Goal: Information Seeking & Learning: Learn about a topic

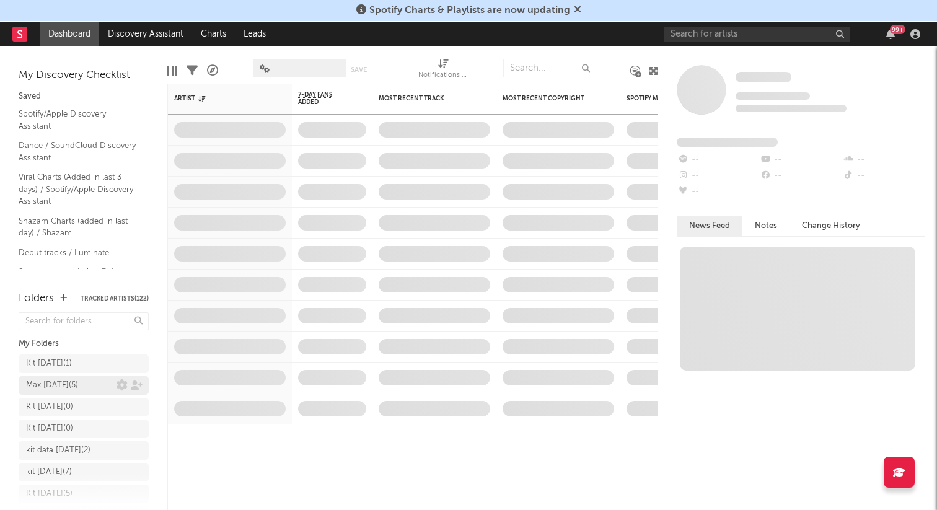
click at [84, 384] on div "Max [DATE] ( 5 )" at bounding box center [71, 385] width 90 height 15
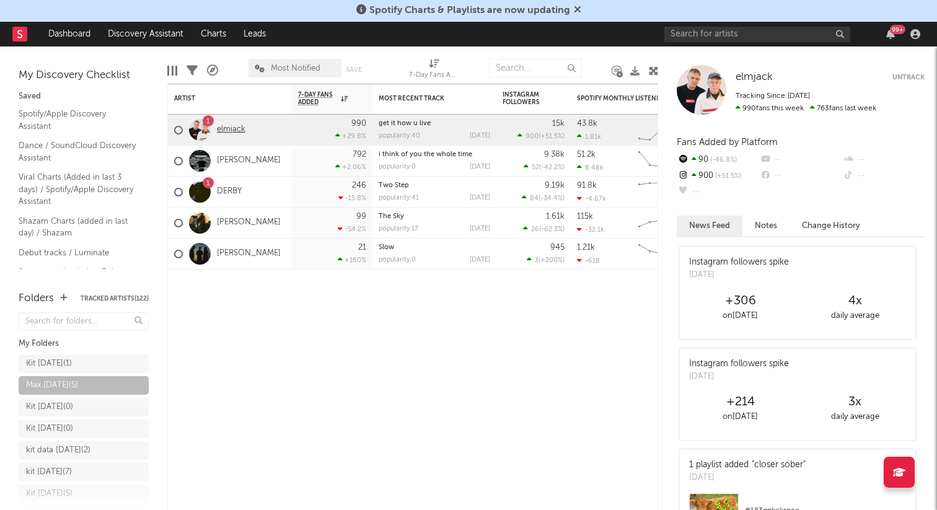
click at [229, 130] on link "elmjack" at bounding box center [231, 130] width 29 height 11
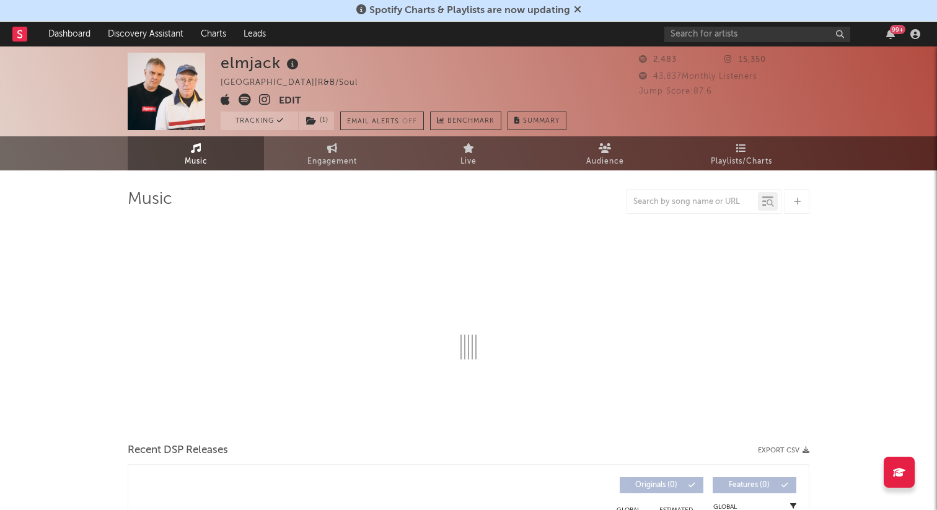
select select "1w"
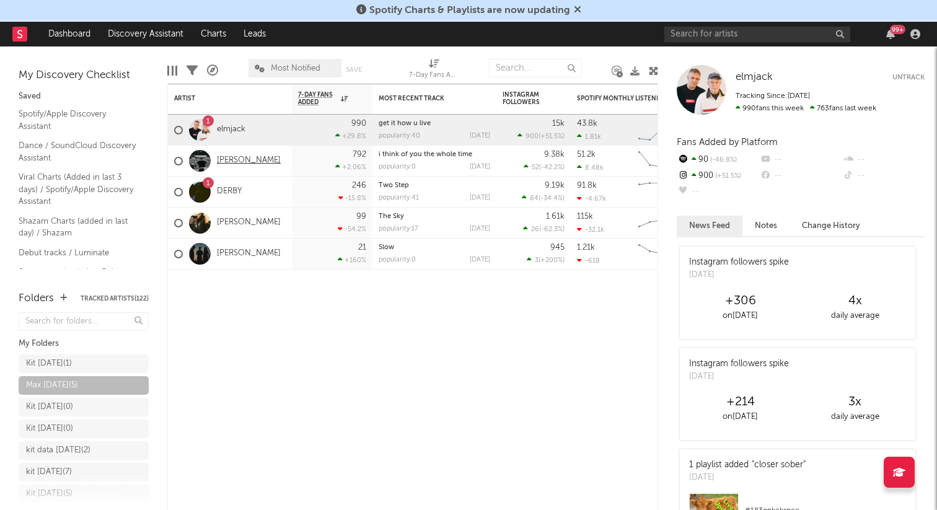
click at [233, 160] on link "[PERSON_NAME]" at bounding box center [249, 161] width 64 height 11
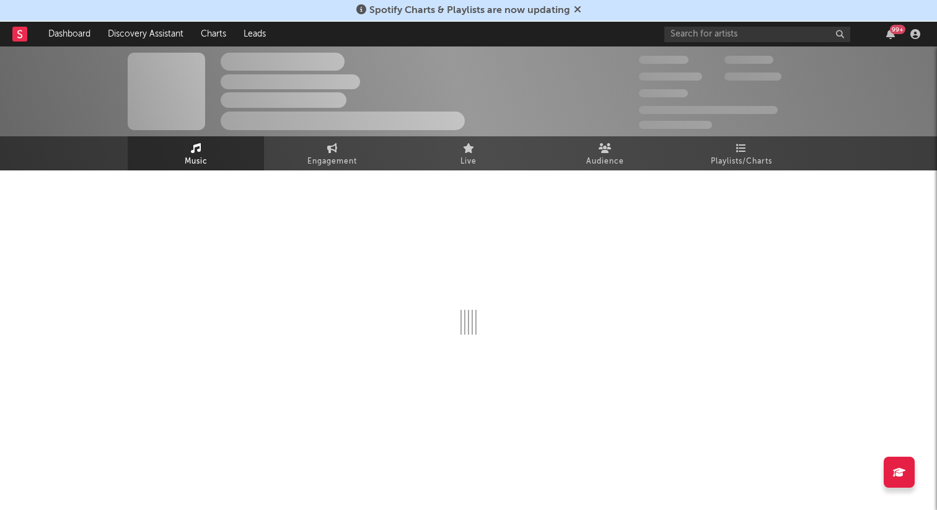
select select "6m"
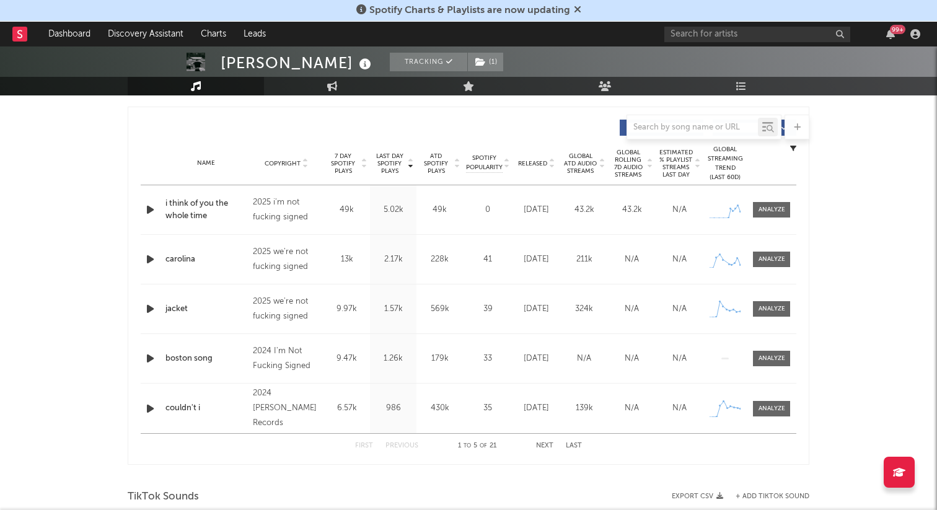
scroll to position [457, 0]
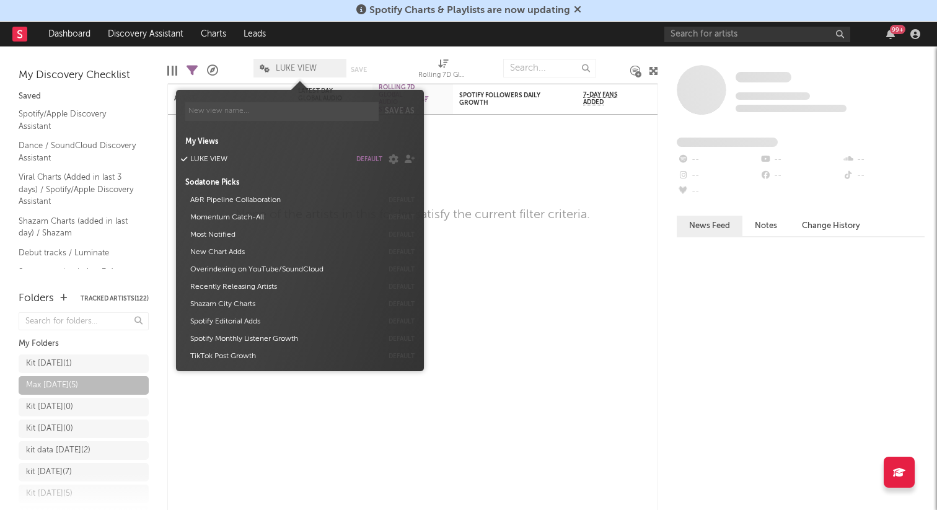
click at [298, 67] on span "LUKE VIEW" at bounding box center [296, 68] width 41 height 8
click at [235, 236] on button "Most Notified" at bounding box center [284, 234] width 196 height 17
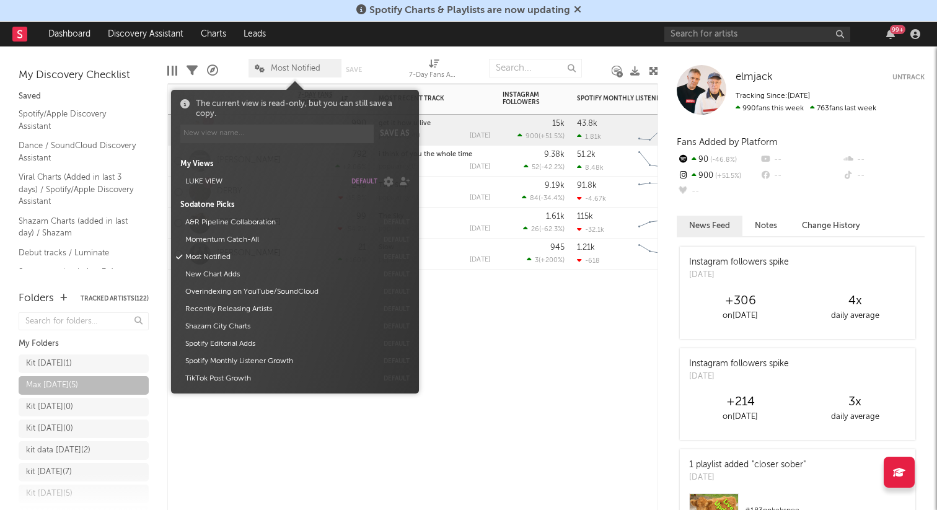
click at [527, 401] on div "Artist Notifications 7-Day Fans Added WoW % Change Most Recent Track Popularity…" at bounding box center [412, 297] width 491 height 426
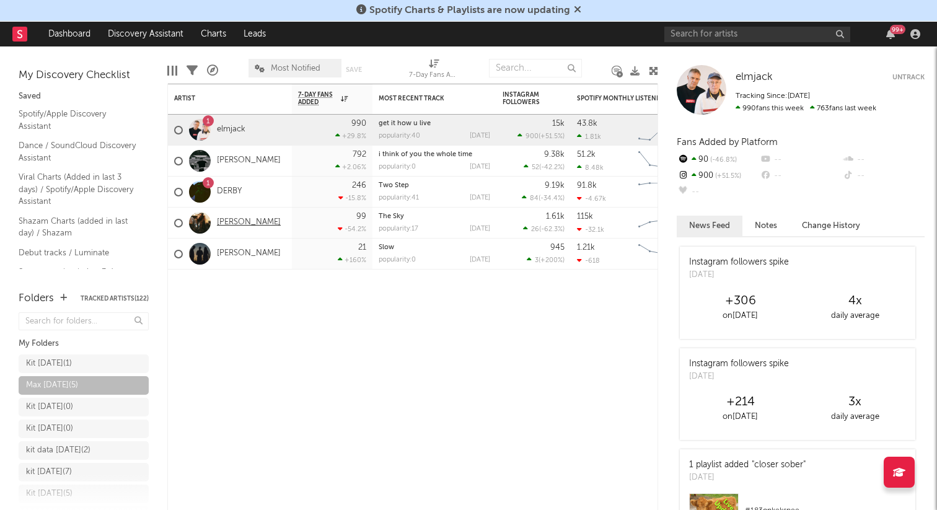
click at [241, 220] on link "[PERSON_NAME]" at bounding box center [249, 223] width 64 height 11
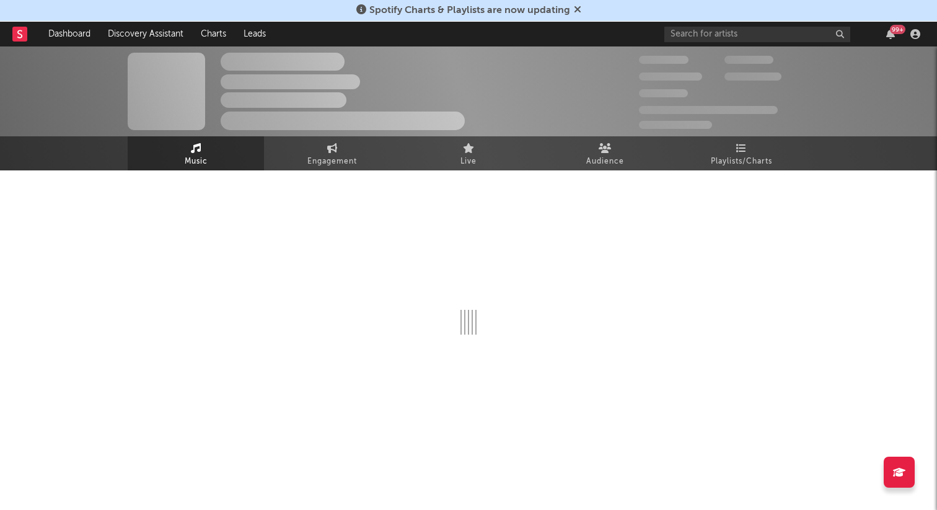
select select "1w"
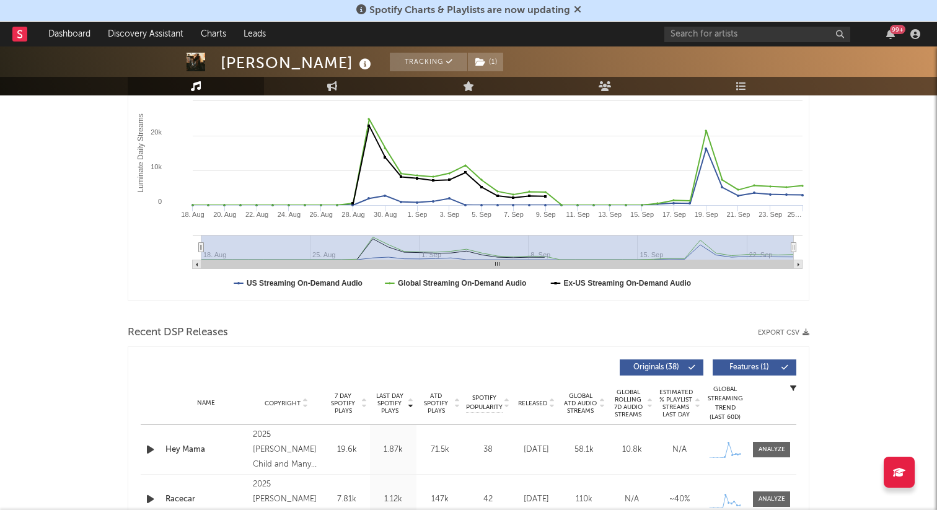
scroll to position [346, 0]
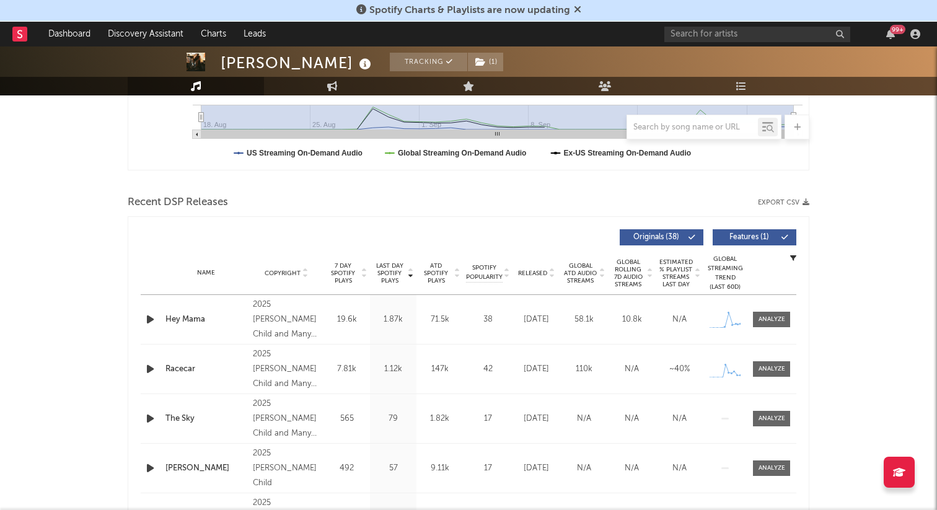
click at [148, 316] on icon "button" at bounding box center [150, 319] width 13 height 15
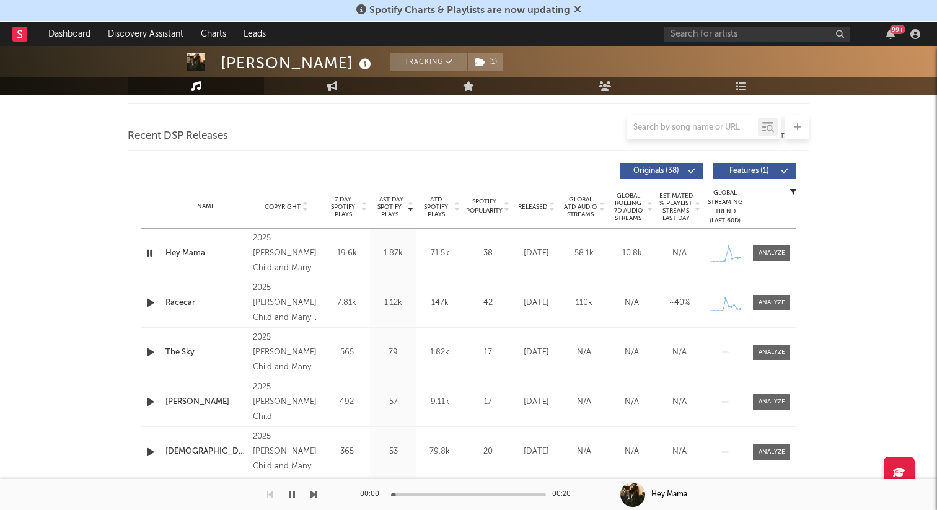
scroll to position [413, 0]
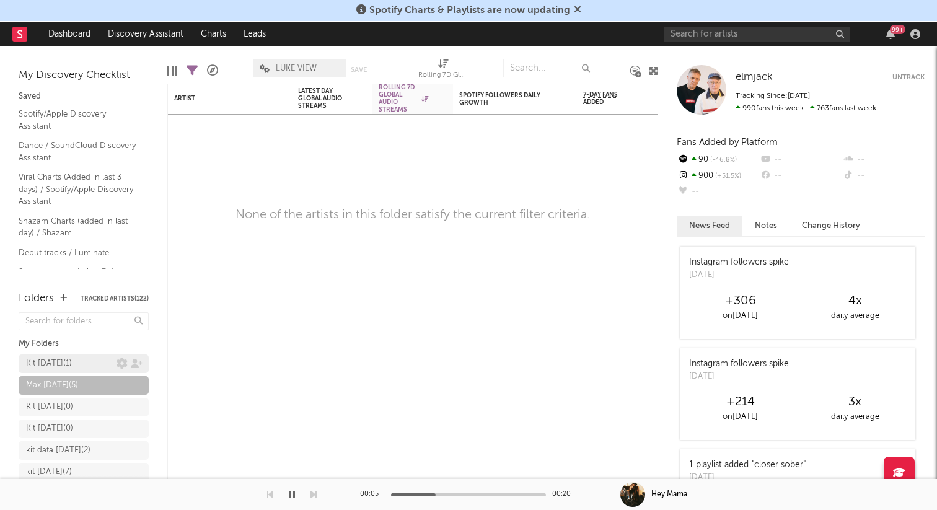
click at [72, 360] on div "Kit [DATE] ( 1 )" at bounding box center [49, 363] width 46 height 15
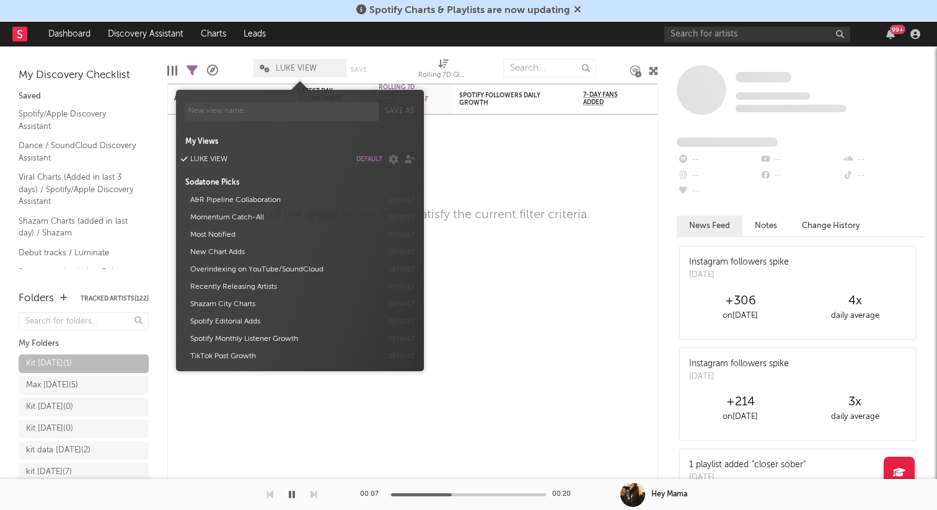
click at [302, 66] on span "LUKE VIEW" at bounding box center [296, 68] width 41 height 8
click at [226, 233] on button "Most Notified" at bounding box center [284, 234] width 196 height 17
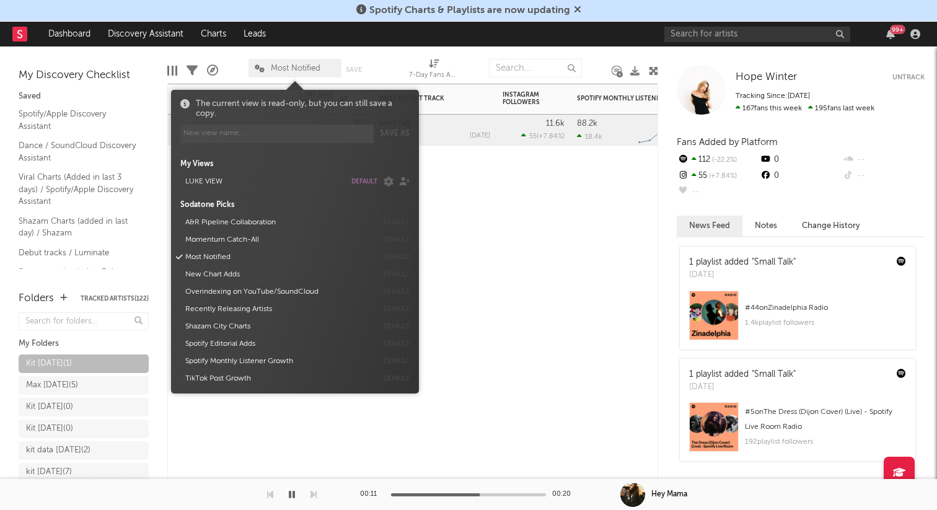
click at [476, 209] on div "Artist Notifications 7-Day Fans Added WoW % Change Most Recent Track Popularity…" at bounding box center [412, 297] width 491 height 426
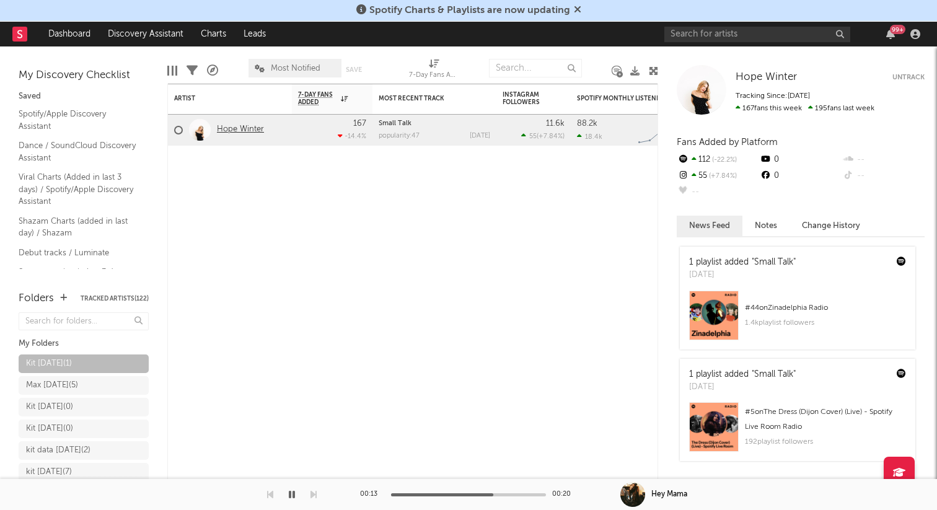
click at [244, 130] on link "Hope Winter" at bounding box center [240, 130] width 47 height 11
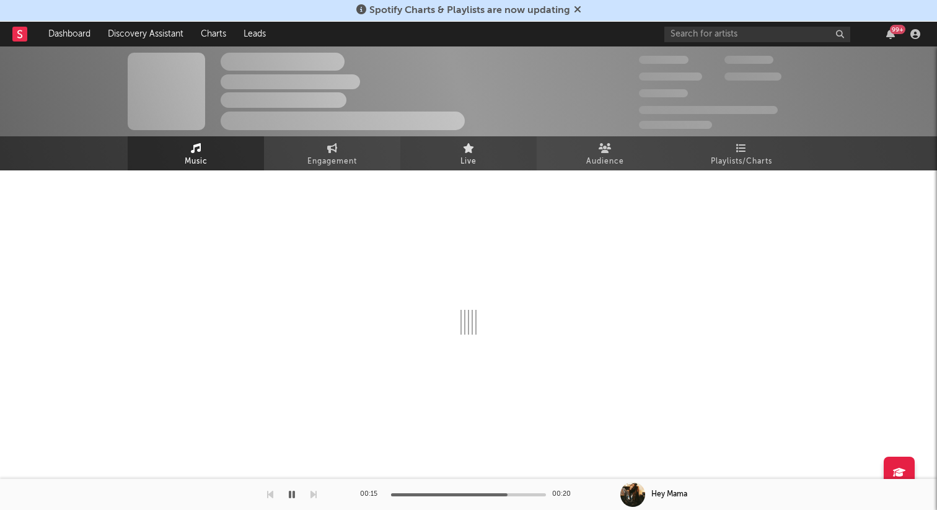
select select "1w"
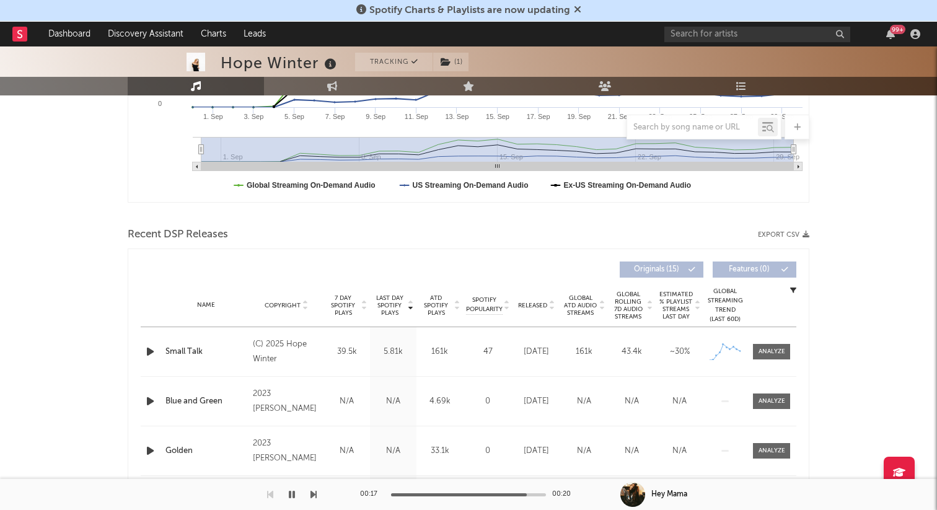
scroll to position [315, 0]
click at [146, 351] on icon "button" at bounding box center [150, 350] width 13 height 15
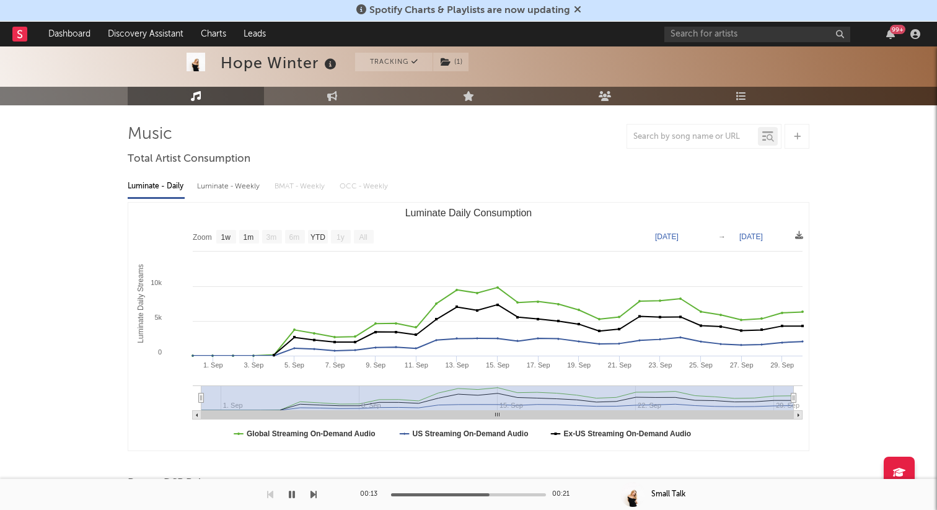
scroll to position [0, 0]
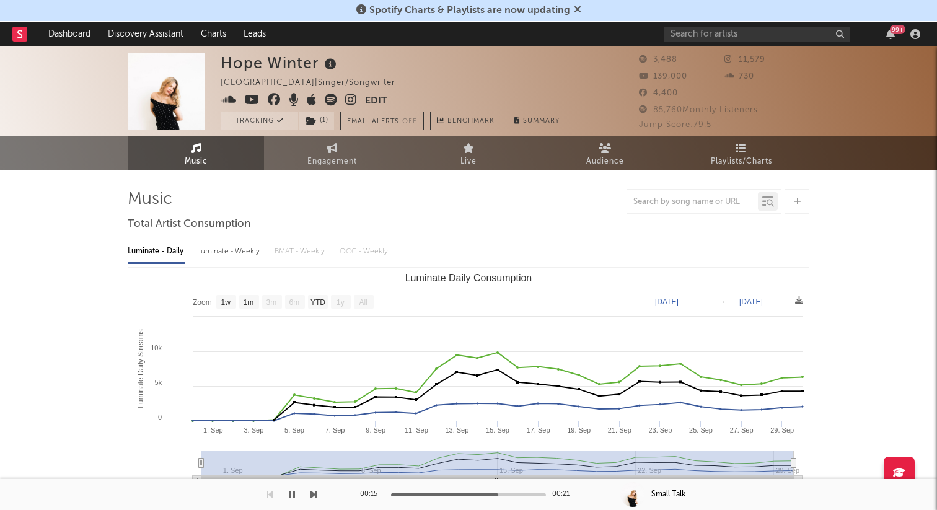
click at [576, 4] on span "Spotify Charts & Playlists are now updating" at bounding box center [468, 10] width 225 height 15
click at [576, 7] on icon at bounding box center [577, 9] width 7 height 10
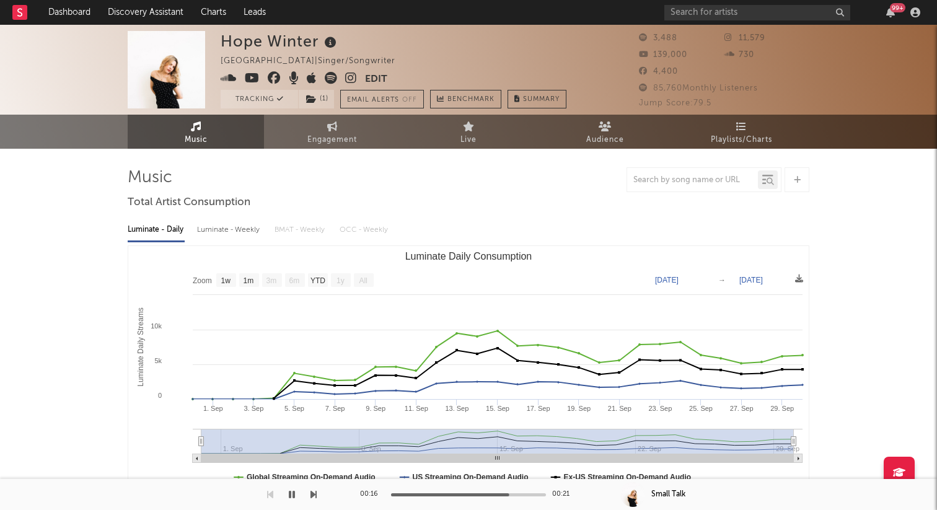
click at [917, 21] on div "99 +" at bounding box center [794, 12] width 260 height 25
click at [917, 19] on div "99 +" at bounding box center [794, 12] width 260 height 25
click at [910, 12] on icon "button" at bounding box center [915, 12] width 10 height 10
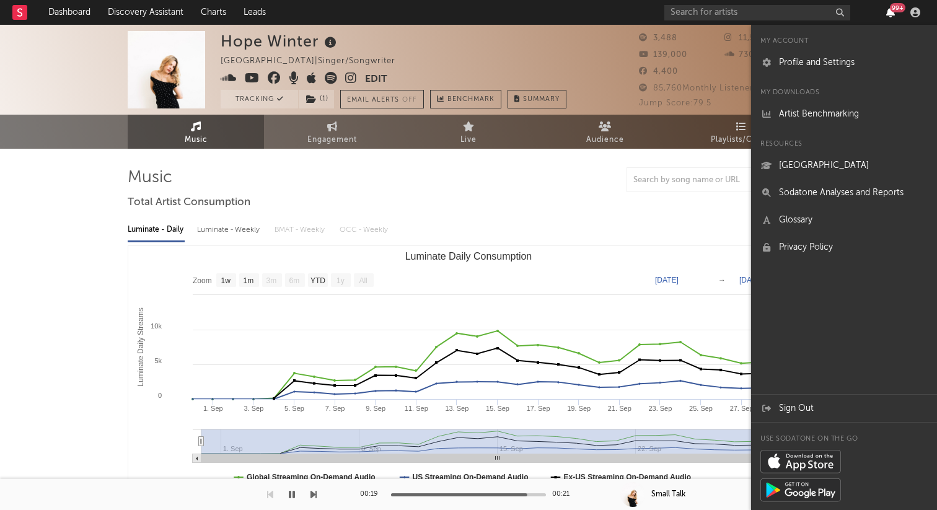
click at [891, 17] on icon "button" at bounding box center [890, 12] width 9 height 10
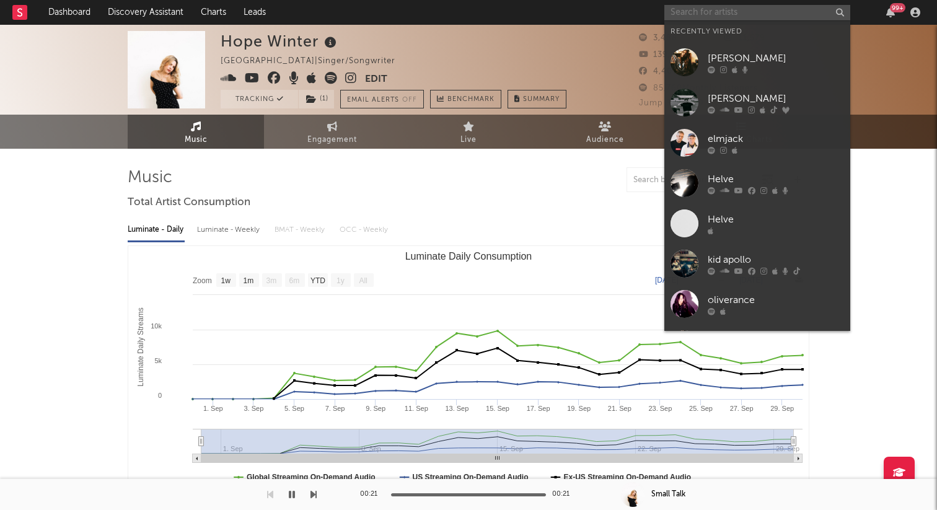
click at [705, 19] on input "text" at bounding box center [757, 12] width 186 height 15
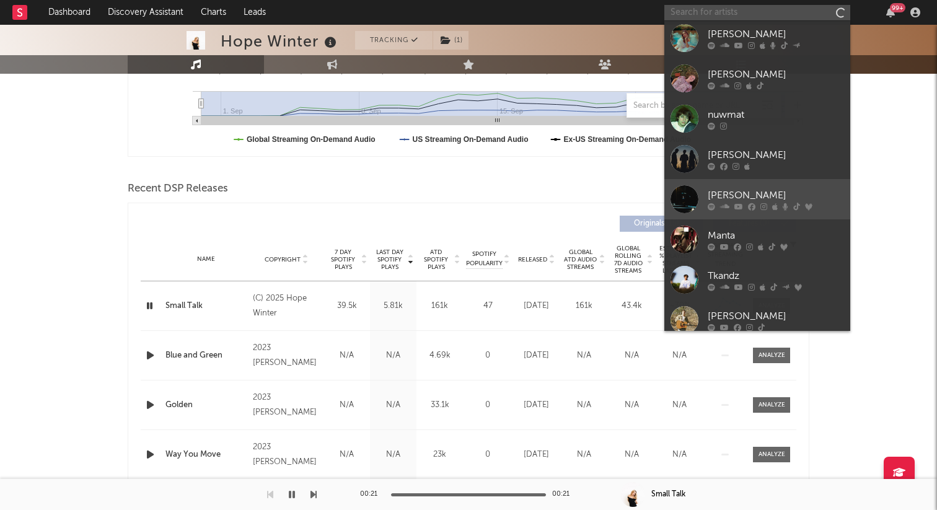
scroll to position [368, 0]
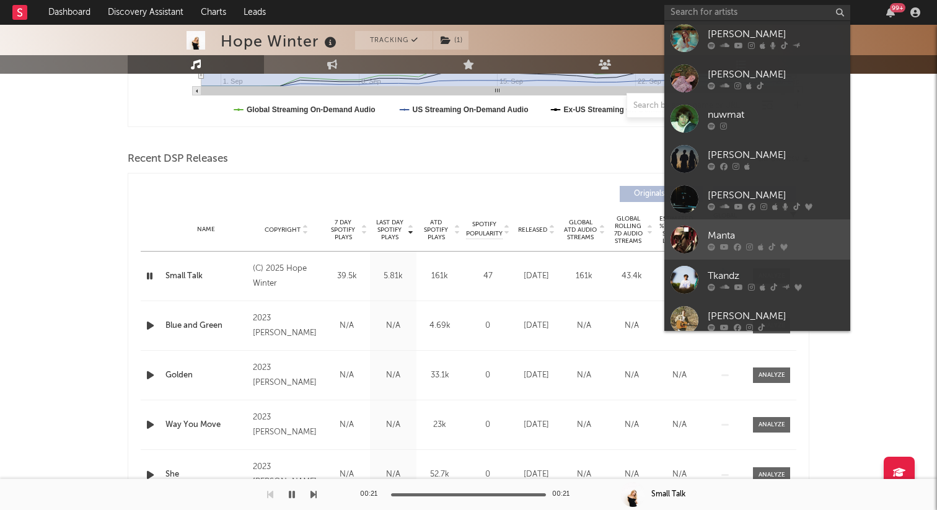
click at [823, 243] on div at bounding box center [776, 246] width 136 height 7
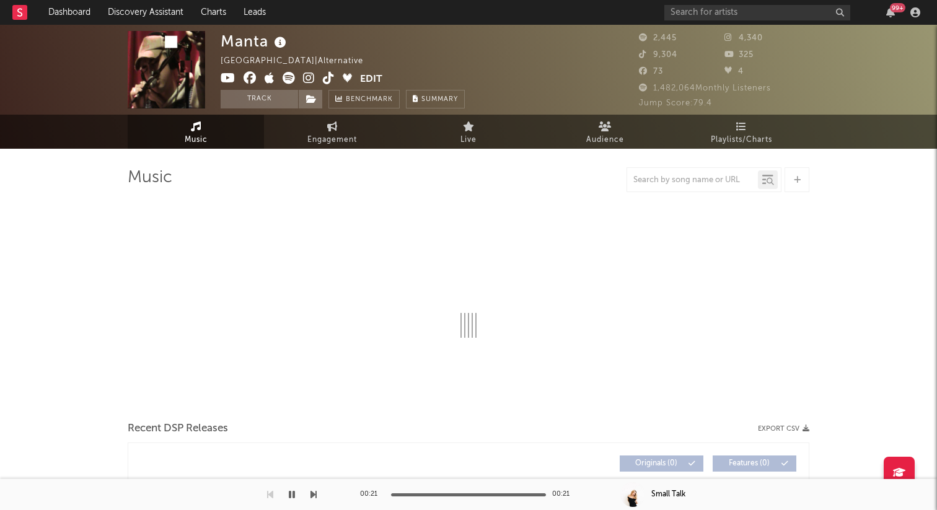
select select "1w"
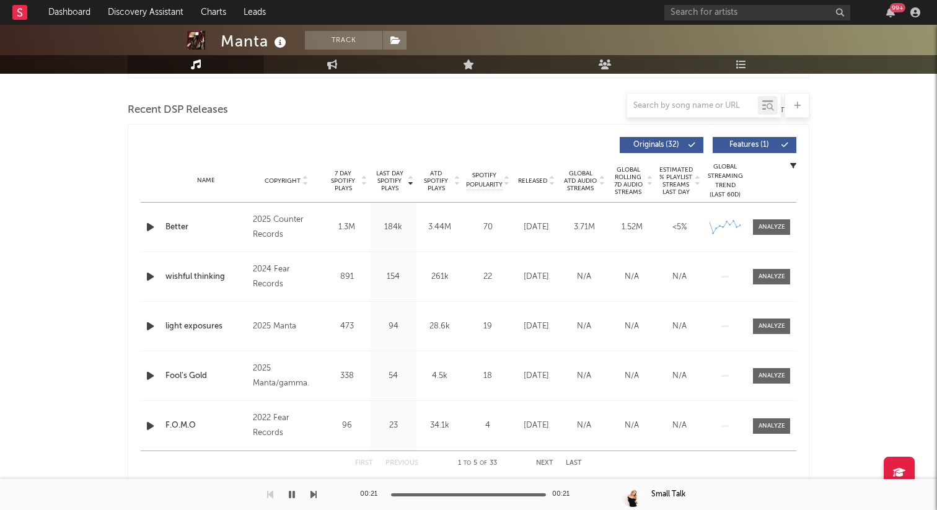
scroll to position [439, 0]
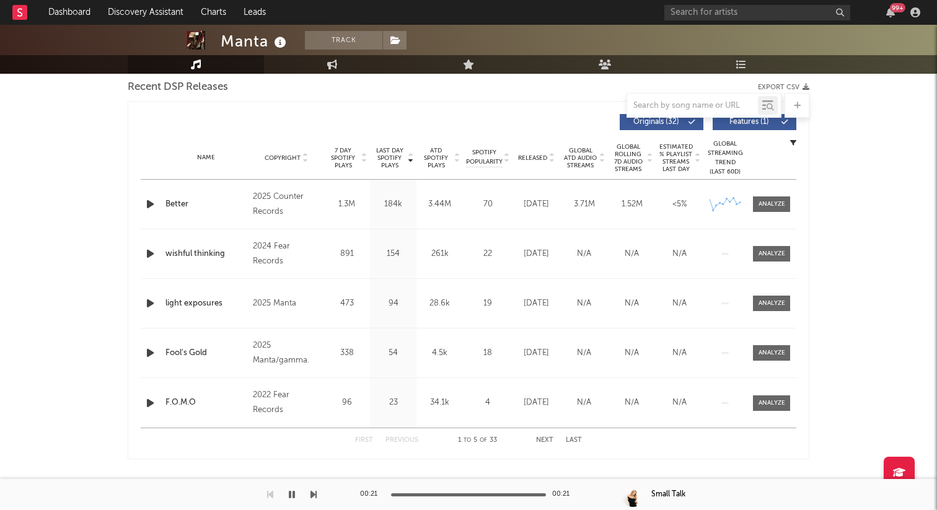
click at [145, 205] on icon "button" at bounding box center [150, 203] width 13 height 15
click at [767, 207] on div at bounding box center [772, 204] width 27 height 9
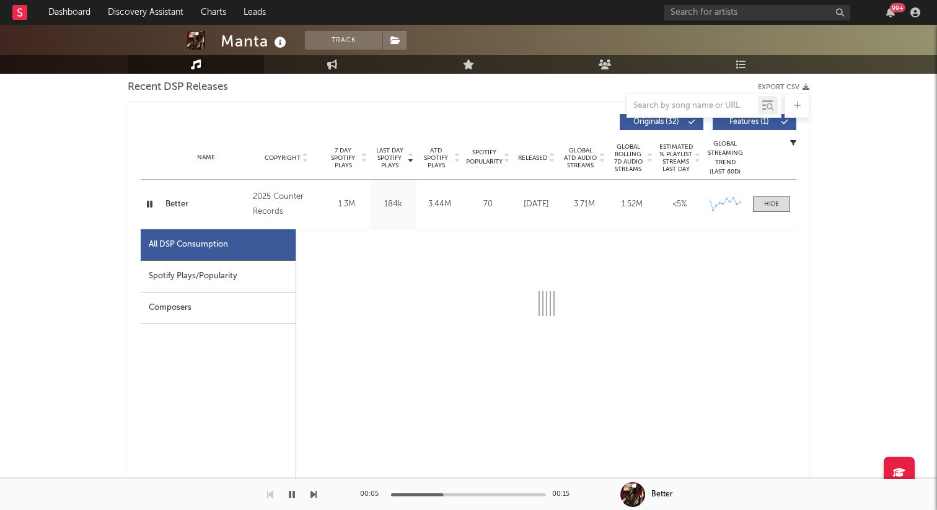
select select "1w"
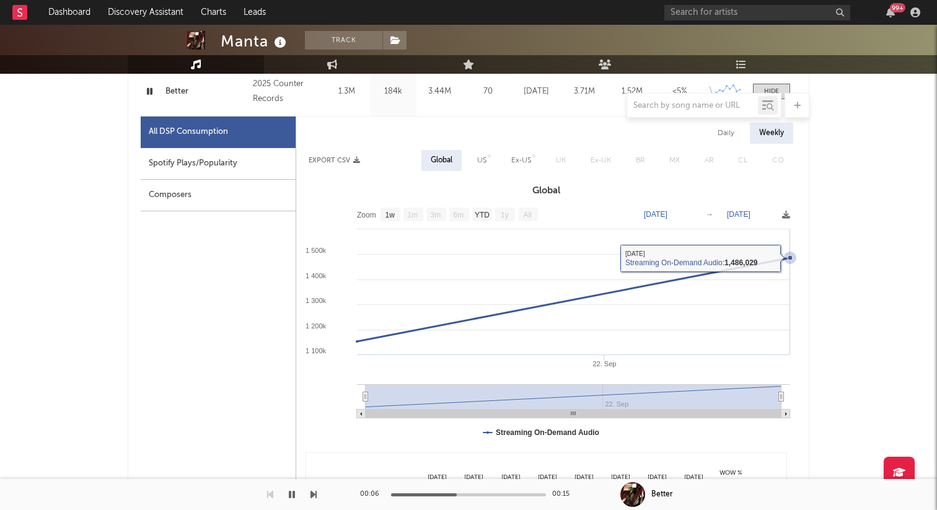
scroll to position [568, 0]
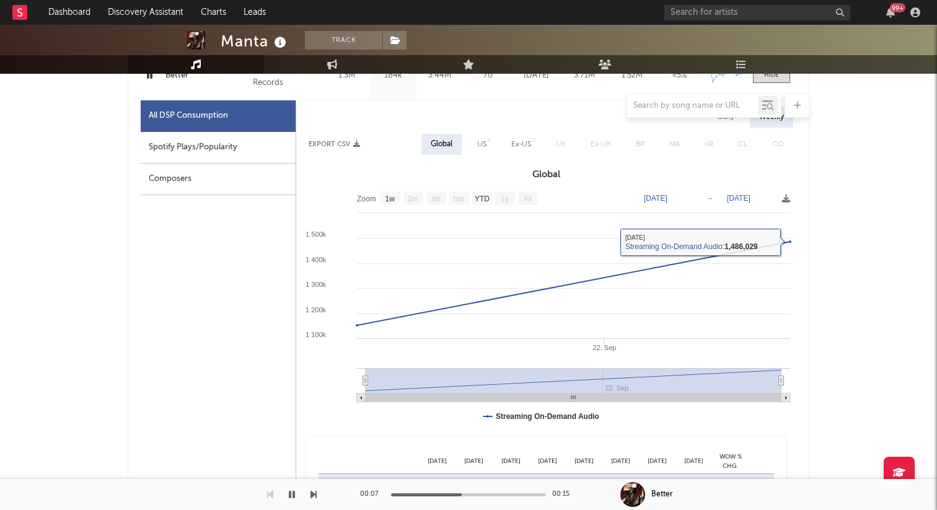
click at [215, 140] on div "Spotify Plays/Popularity" at bounding box center [218, 148] width 155 height 32
select select "1w"
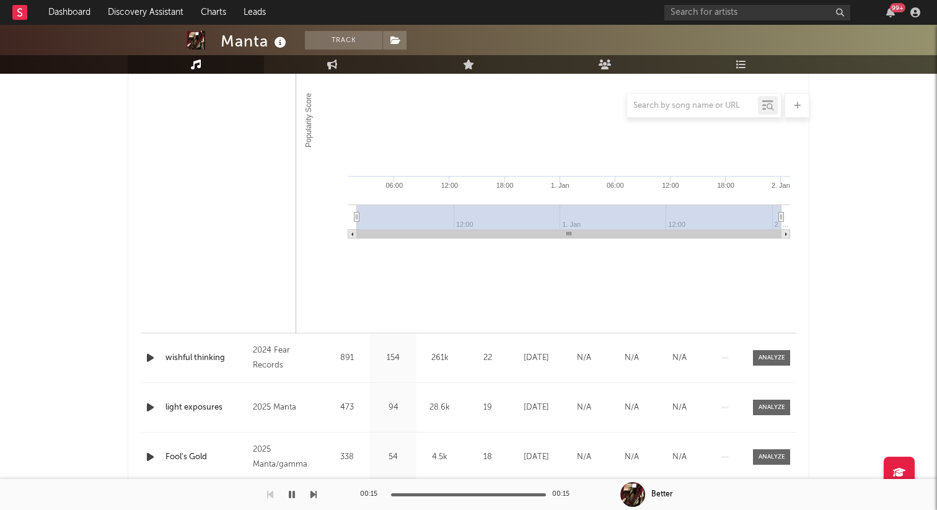
scroll to position [904, 0]
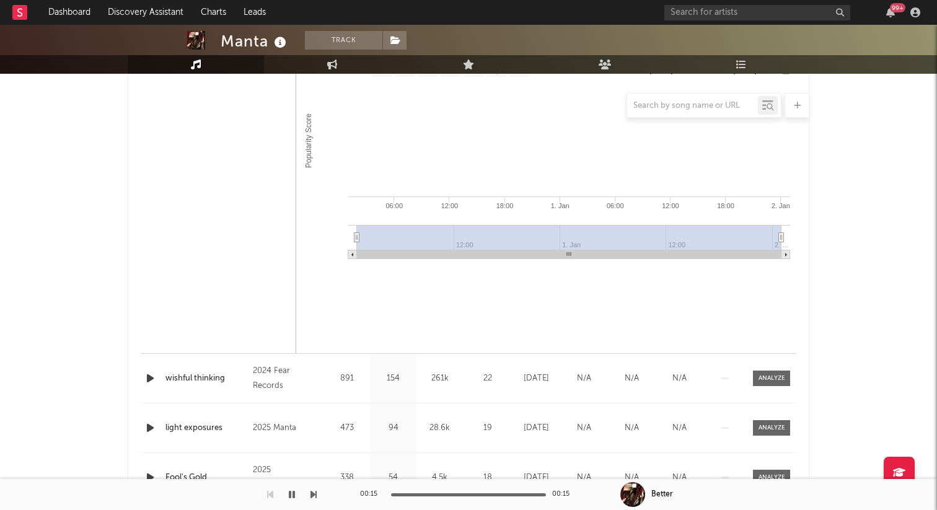
click at [149, 381] on icon "button" at bounding box center [150, 378] width 13 height 15
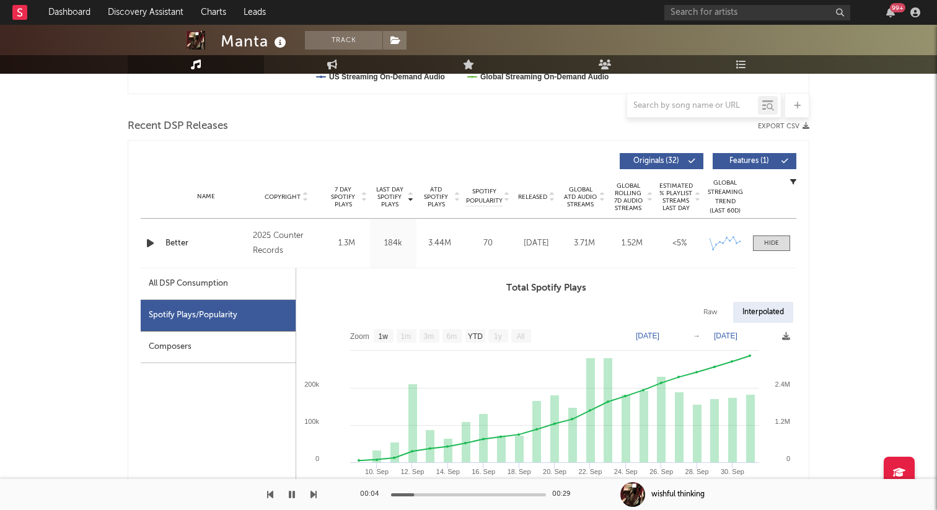
scroll to position [391, 0]
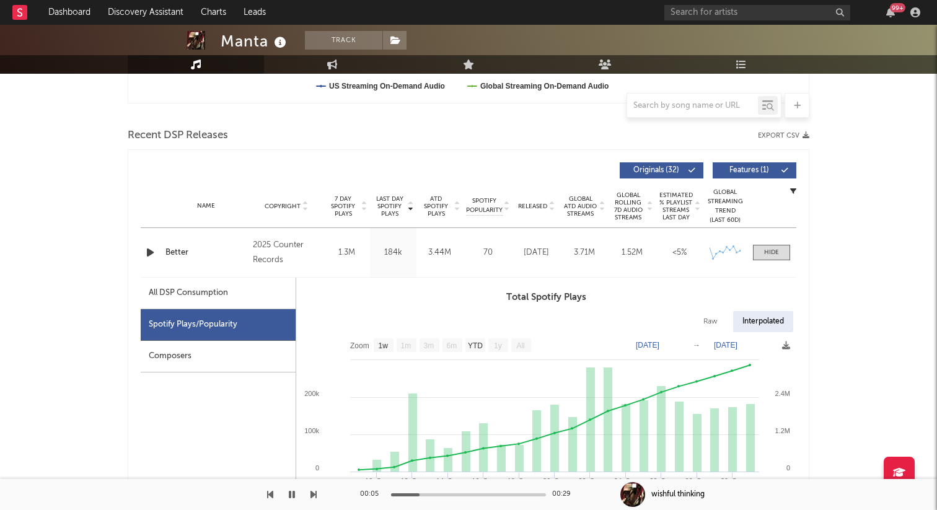
click at [150, 249] on icon "button" at bounding box center [150, 252] width 13 height 15
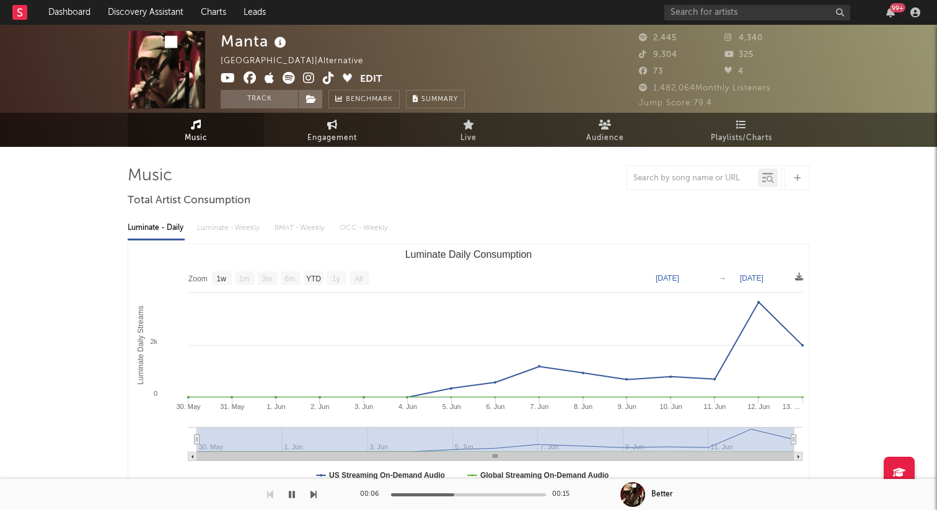
scroll to position [0, 0]
